Goal: Check status: Check status

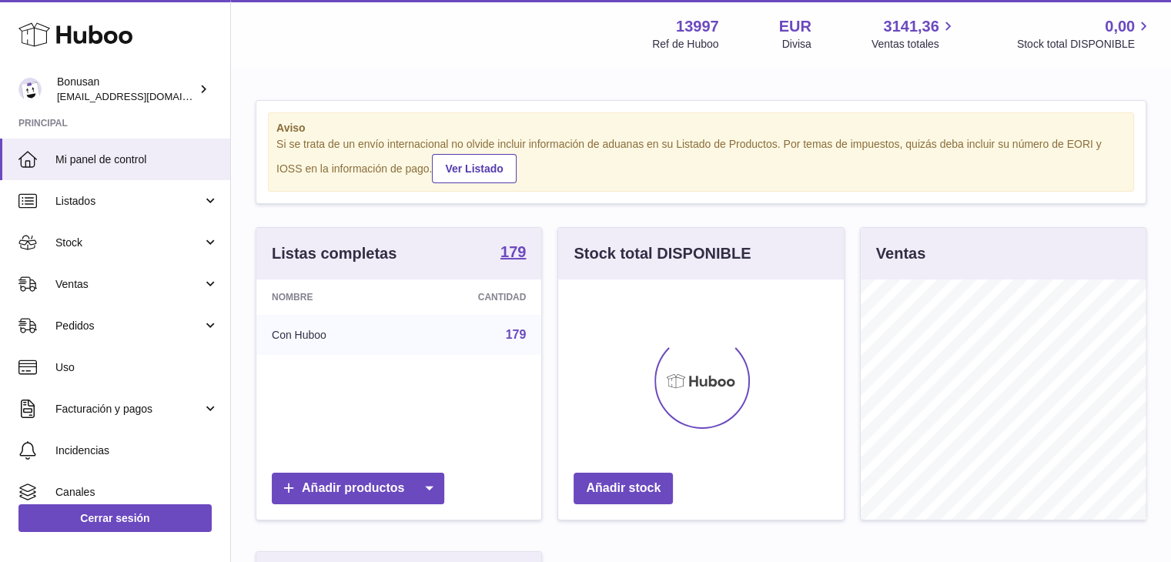
scroll to position [240, 286]
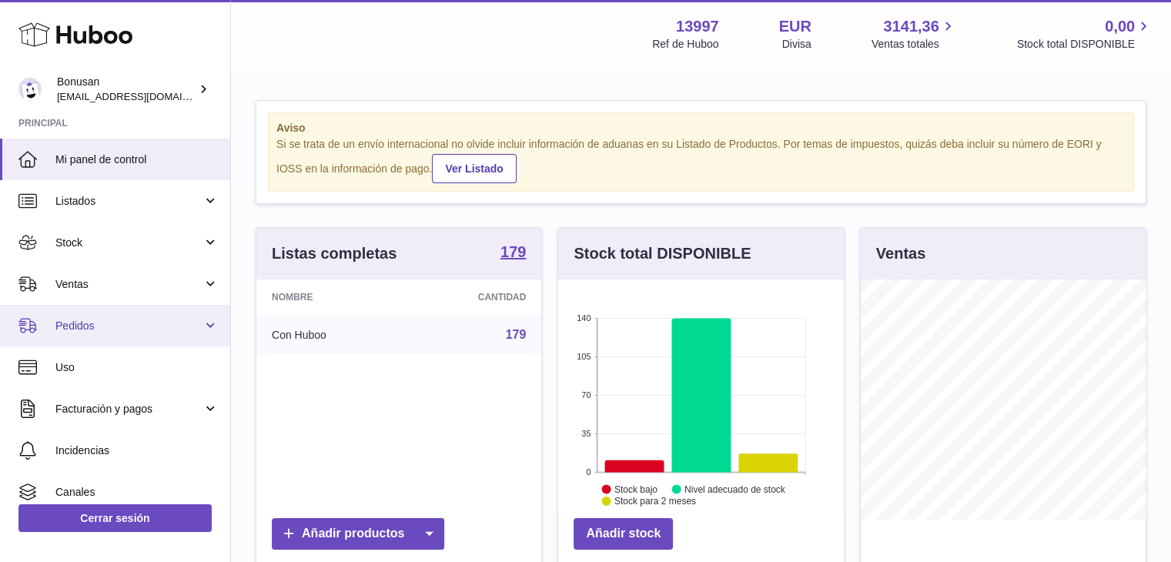
click at [92, 328] on span "Pedidos" at bounding box center [128, 326] width 147 height 15
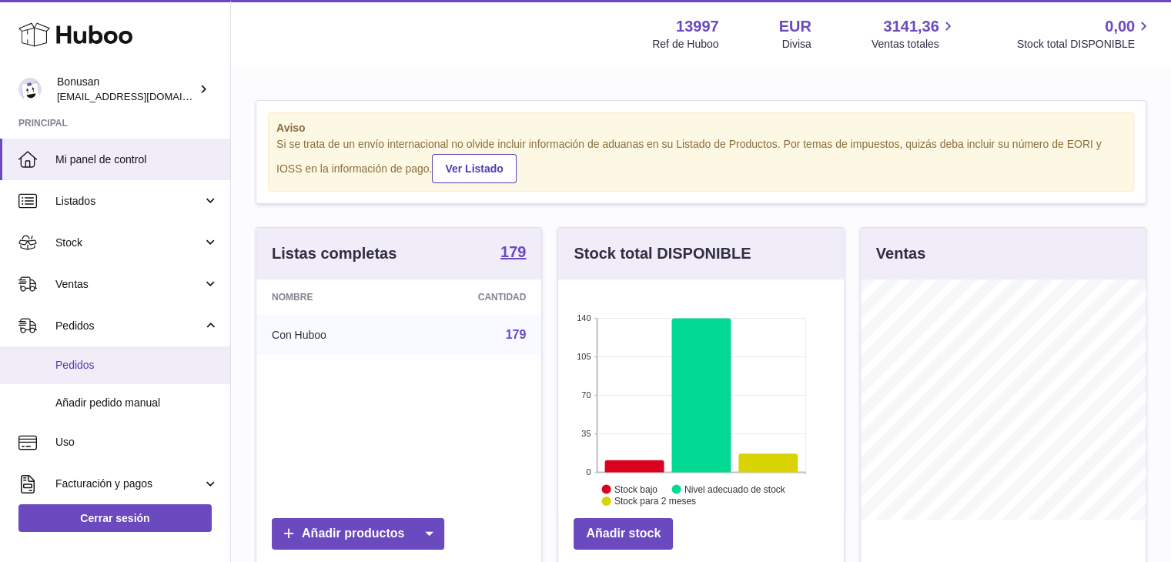
click at [85, 363] on span "Pedidos" at bounding box center [136, 365] width 163 height 15
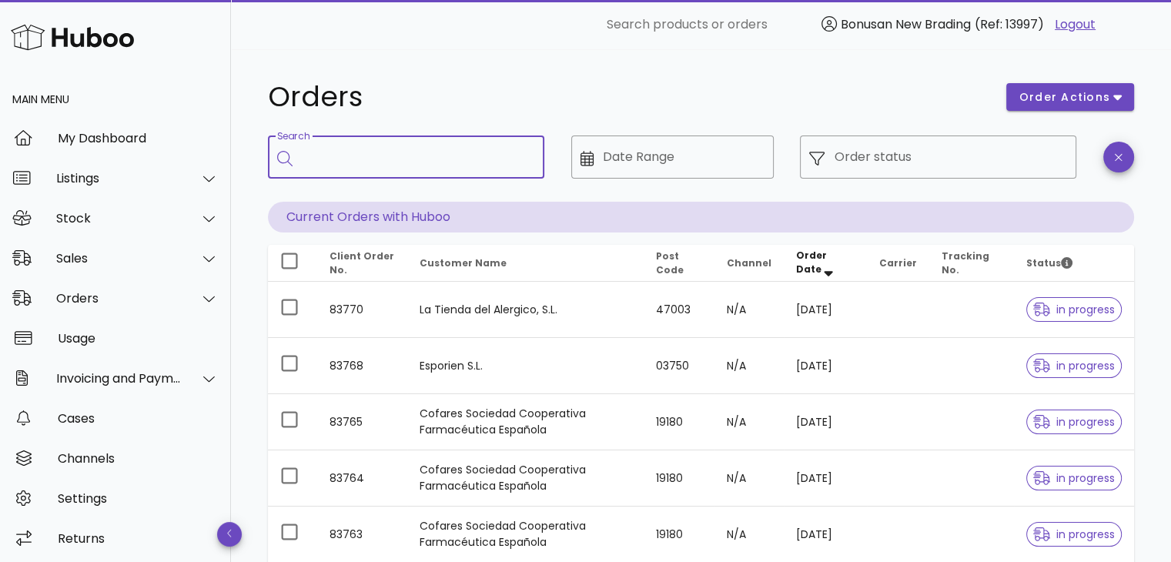
click at [377, 156] on input "Search" at bounding box center [417, 157] width 230 height 25
type input "******"
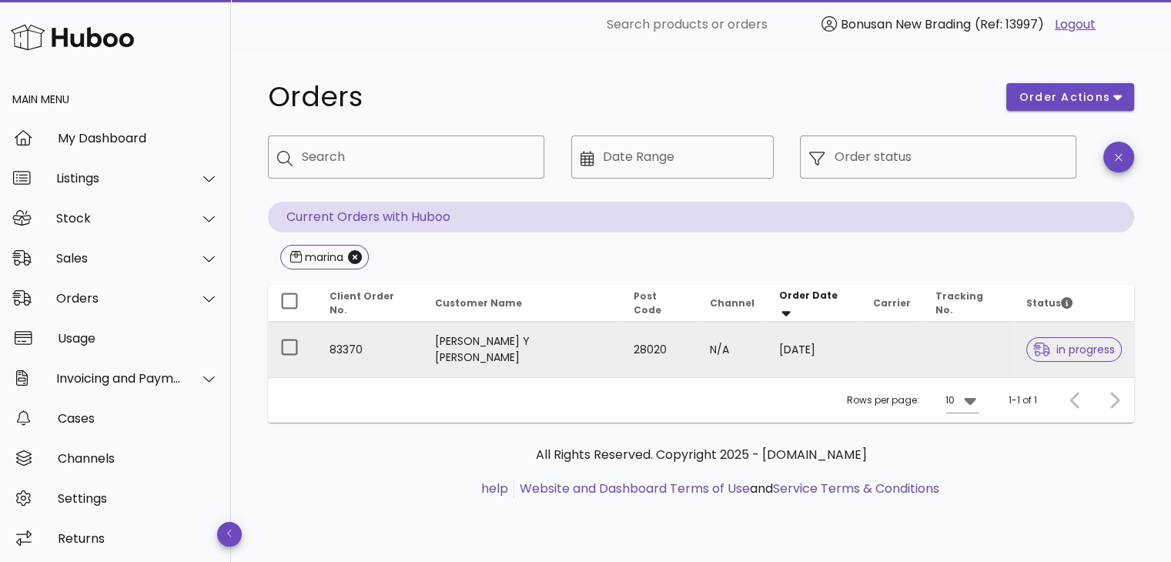
click at [1043, 352] on div at bounding box center [1044, 349] width 23 height 15
click at [1053, 350] on span "in progress" at bounding box center [1074, 349] width 82 height 11
